Goal: Find specific page/section: Find specific page/section

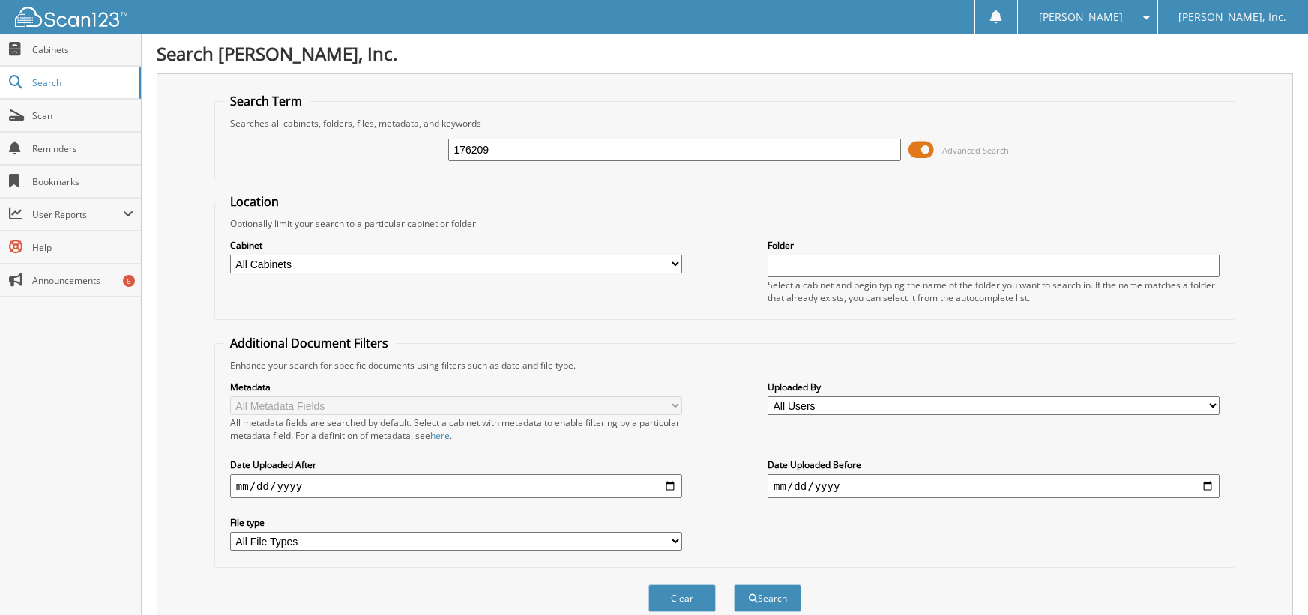
type input "176209"
click at [538, 262] on select "All Cabinets CAR DEALS CASH RECEIPTS CASHIER DAILY REPORT CASHIER OPERATOR REPO…" at bounding box center [456, 264] width 452 height 19
select select "1683"
click at [230, 255] on select "All Cabinets CAR DEALS CASH RECEIPTS CASHIER DAILY REPORT CASHIER OPERATOR REPO…" at bounding box center [456, 264] width 452 height 19
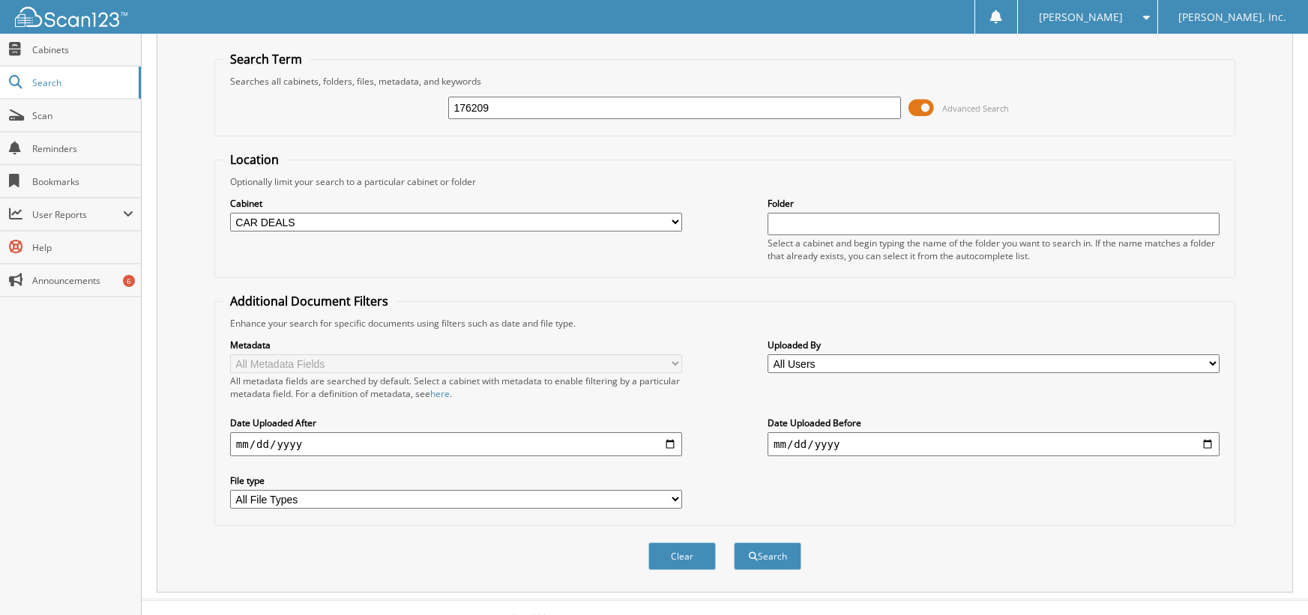
scroll to position [65, 0]
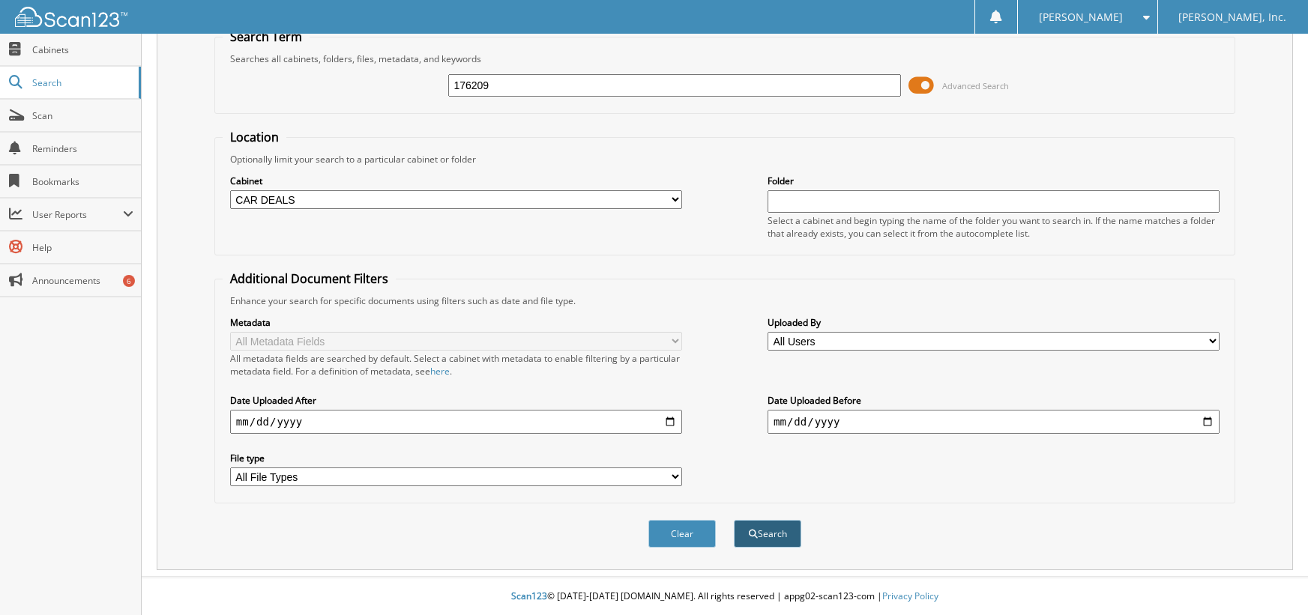
click at [773, 541] on button "Search" at bounding box center [767, 534] width 67 height 28
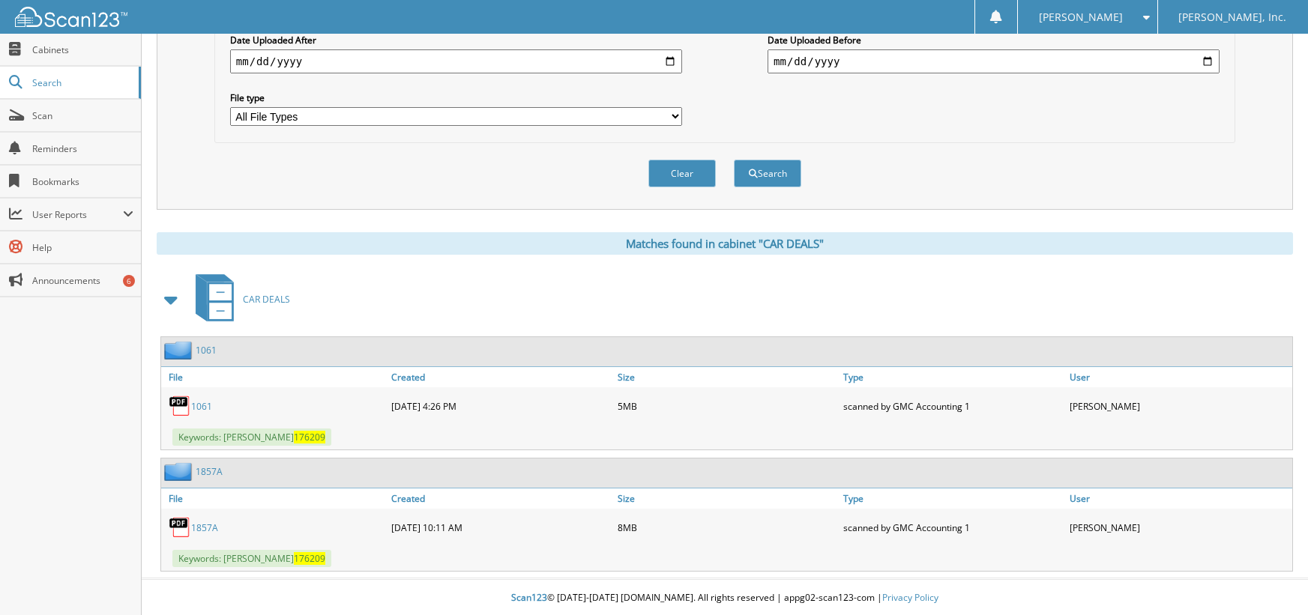
scroll to position [427, 0]
click at [203, 525] on link "1857A" at bounding box center [204, 526] width 27 height 13
